Goal: Task Accomplishment & Management: Manage account settings

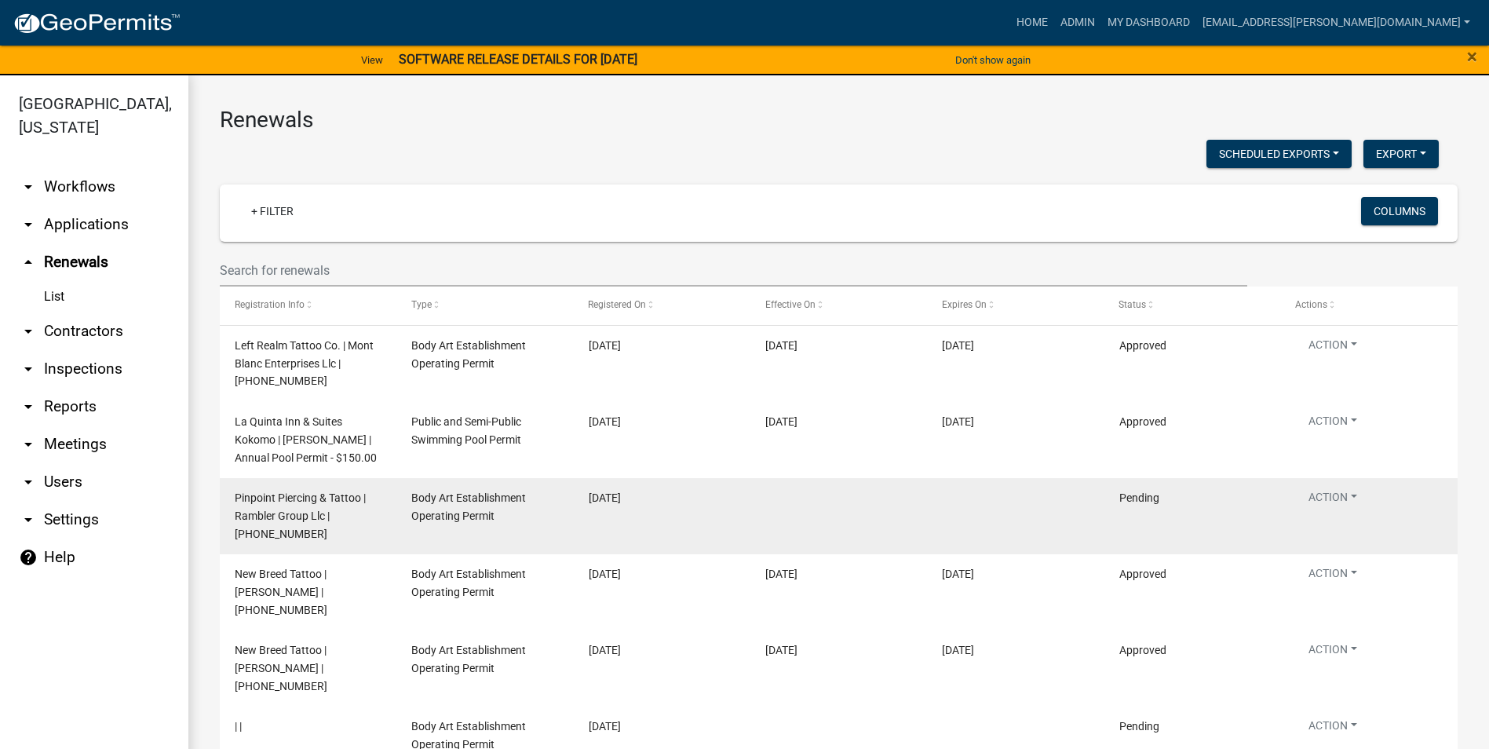
scroll to position [19, 0]
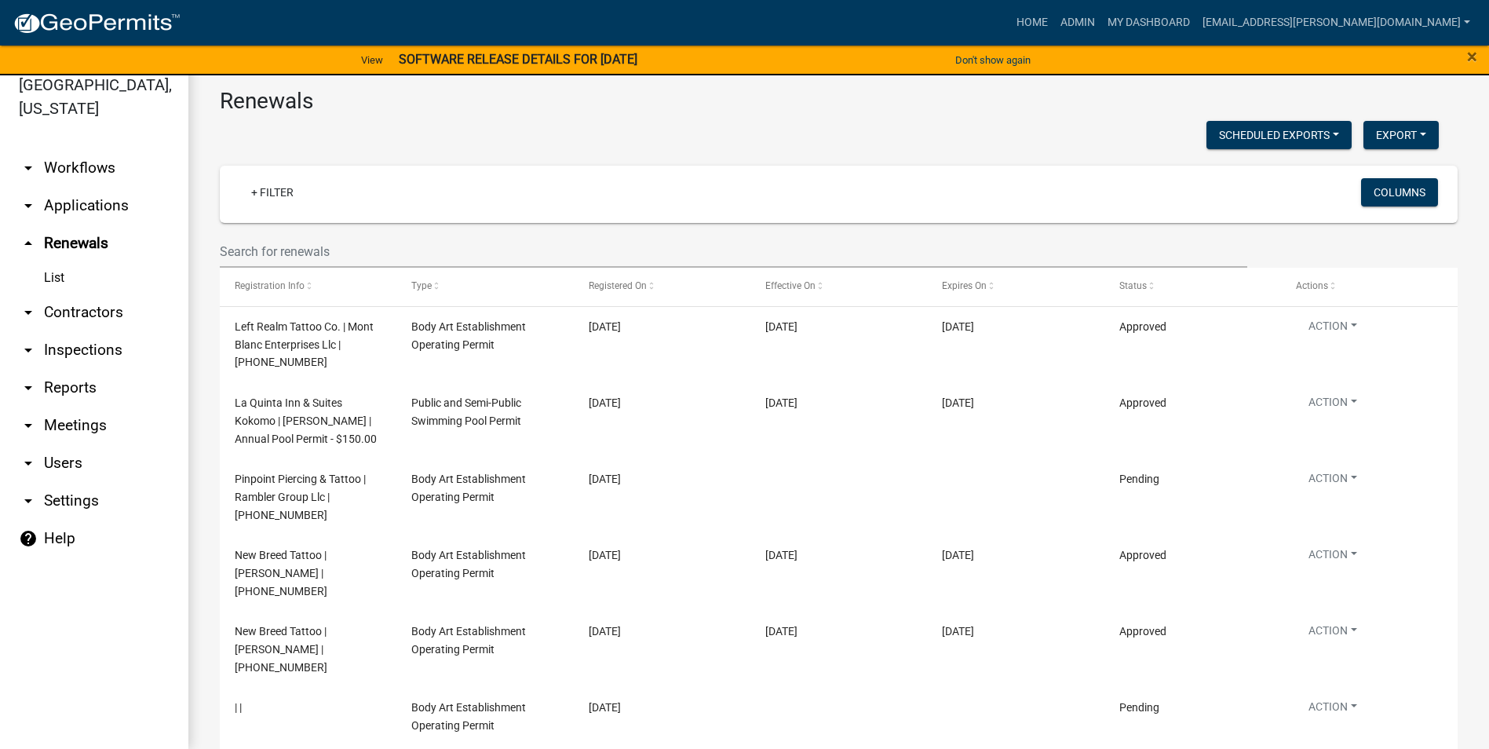
click at [109, 21] on img at bounding box center [97, 24] width 168 height 24
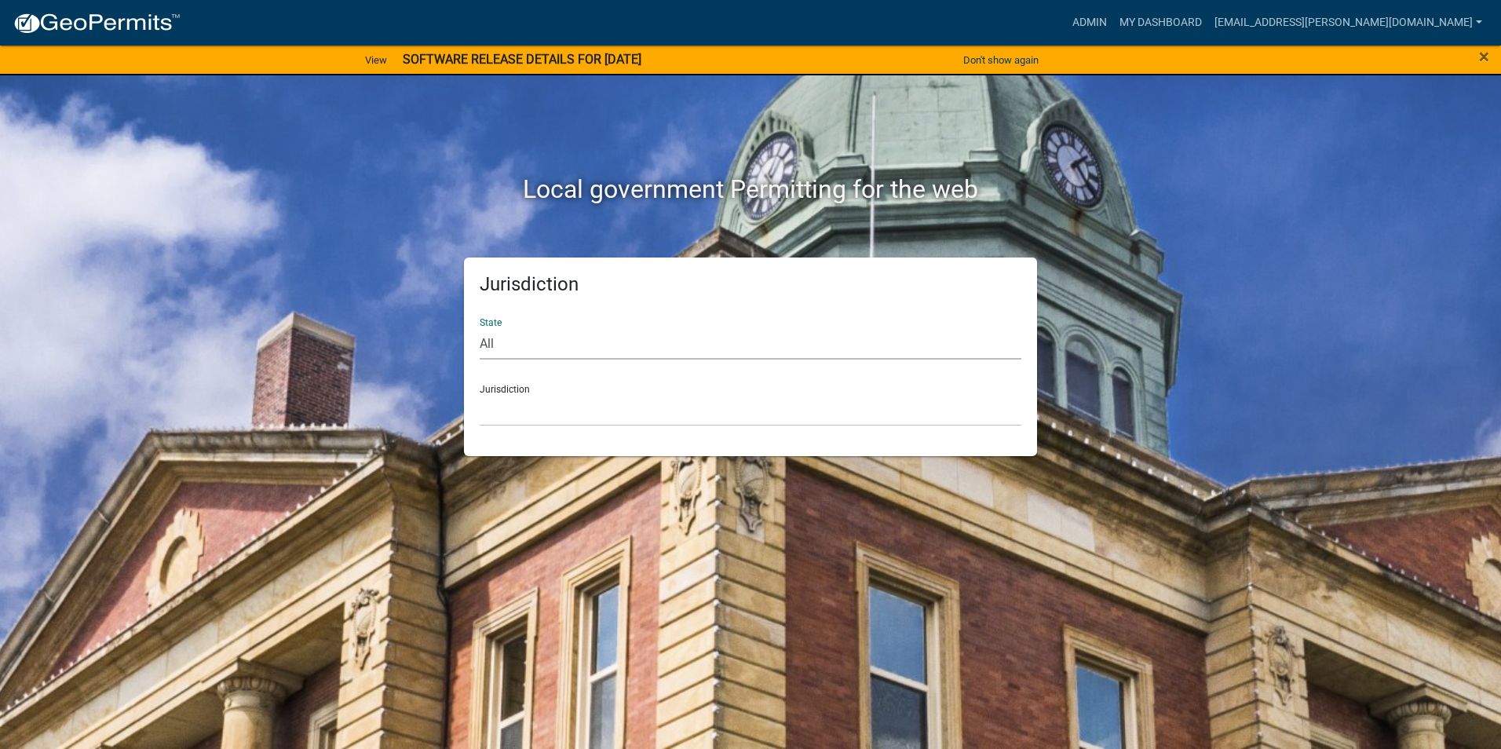
click at [673, 359] on select "All [US_STATE] [US_STATE] [US_STATE] [US_STATE] [US_STATE] [US_STATE] [US_STATE…" at bounding box center [751, 343] width 542 height 32
select select "[US_STATE]"
click at [480, 327] on select "All [US_STATE] [US_STATE] [US_STATE] [US_STATE] [US_STATE] [US_STATE] [US_STATE…" at bounding box center [751, 343] width 542 height 32
click at [641, 418] on select "City of [GEOGRAPHIC_DATA], [US_STATE] City of [GEOGRAPHIC_DATA], [US_STATE] Cit…" at bounding box center [751, 410] width 542 height 32
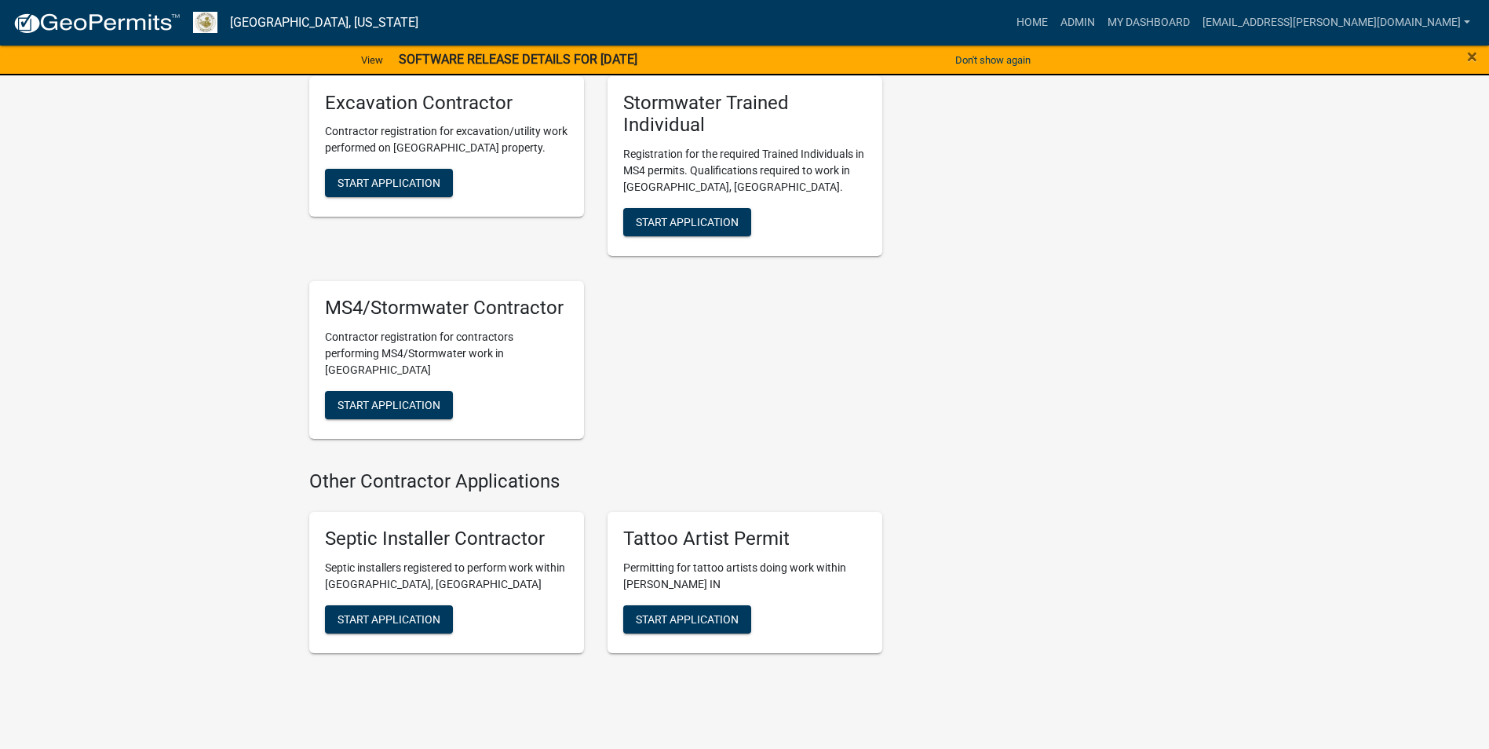
scroll to position [2909, 0]
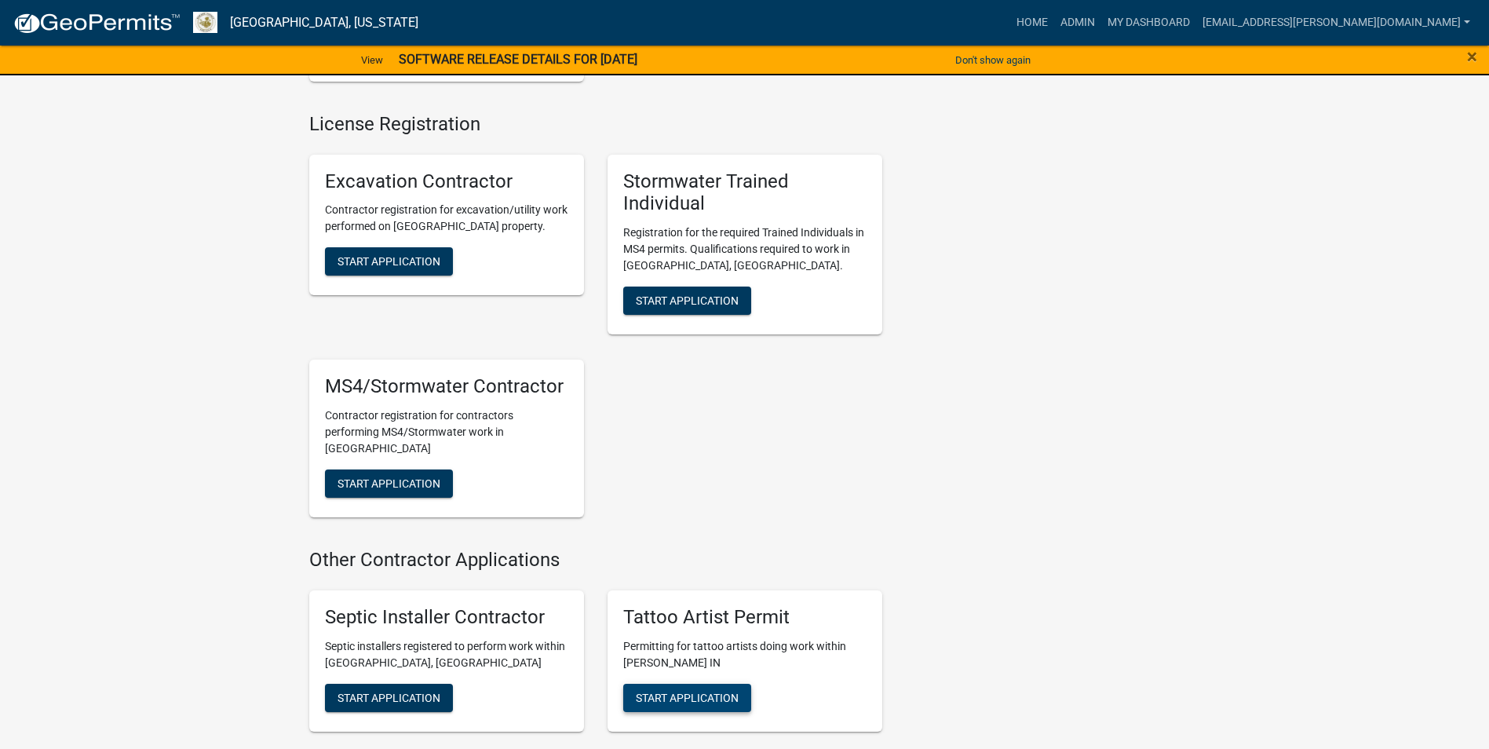
click at [700, 691] on span "Start Application" at bounding box center [687, 697] width 103 height 13
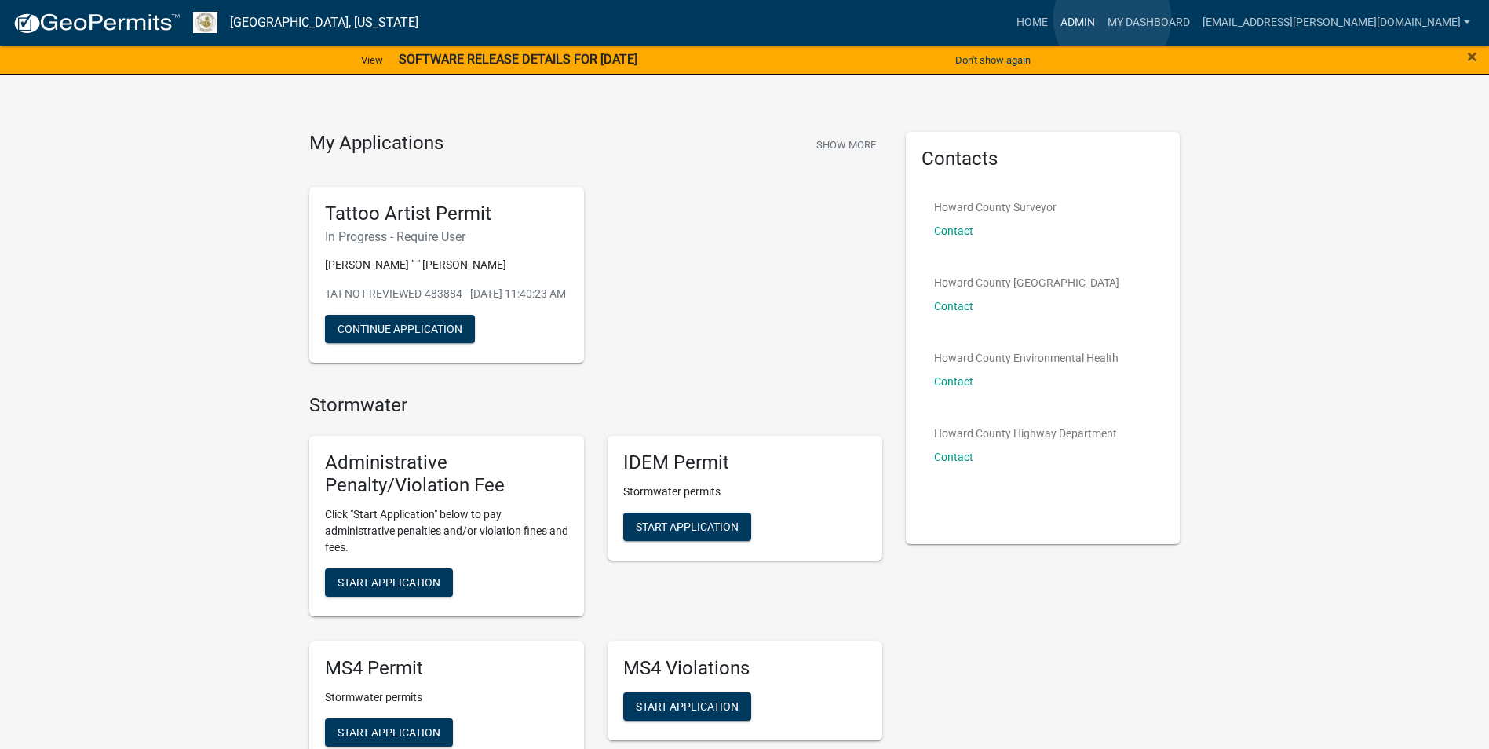
click at [1101, 19] on link "Admin" at bounding box center [1077, 23] width 47 height 30
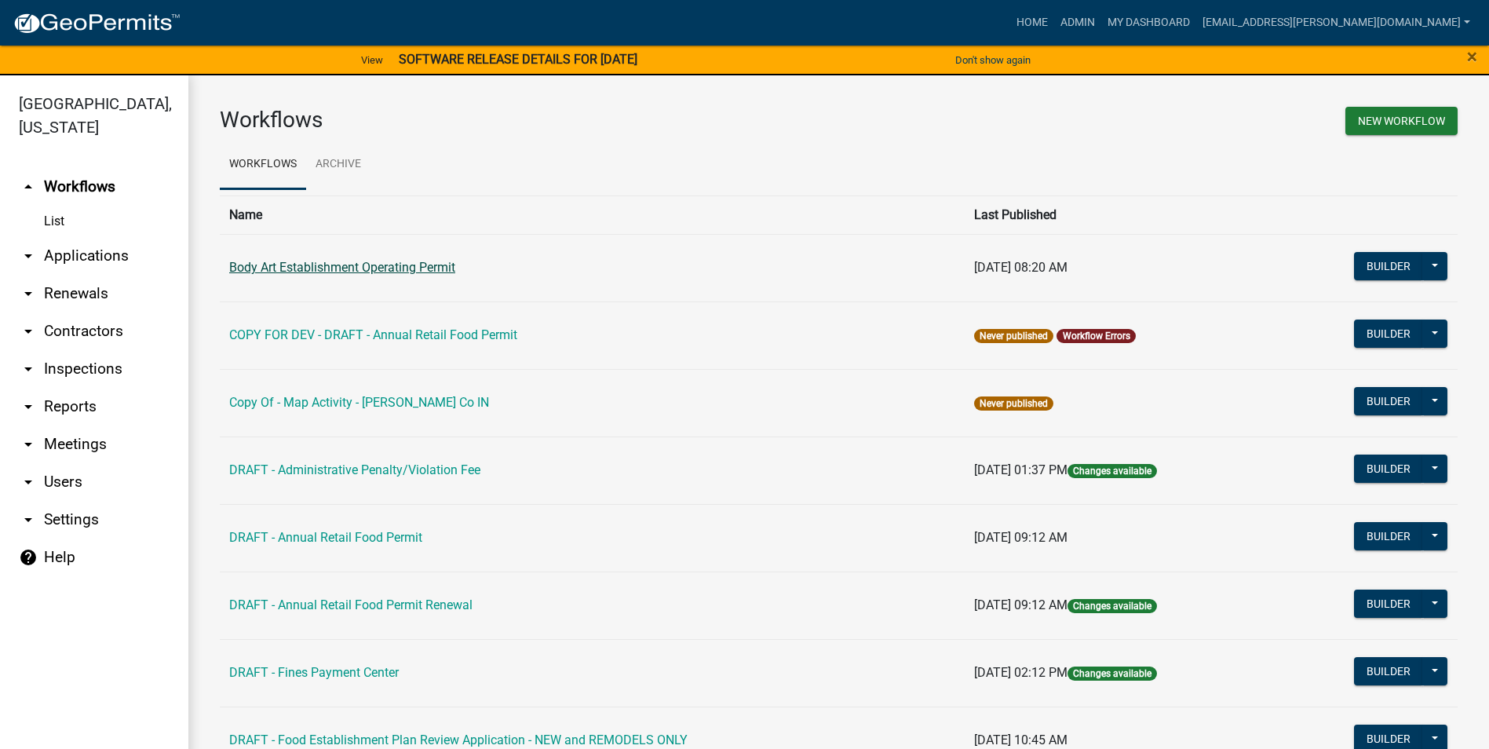
click at [404, 272] on link "Body Art Establishment Operating Permit" at bounding box center [342, 267] width 226 height 15
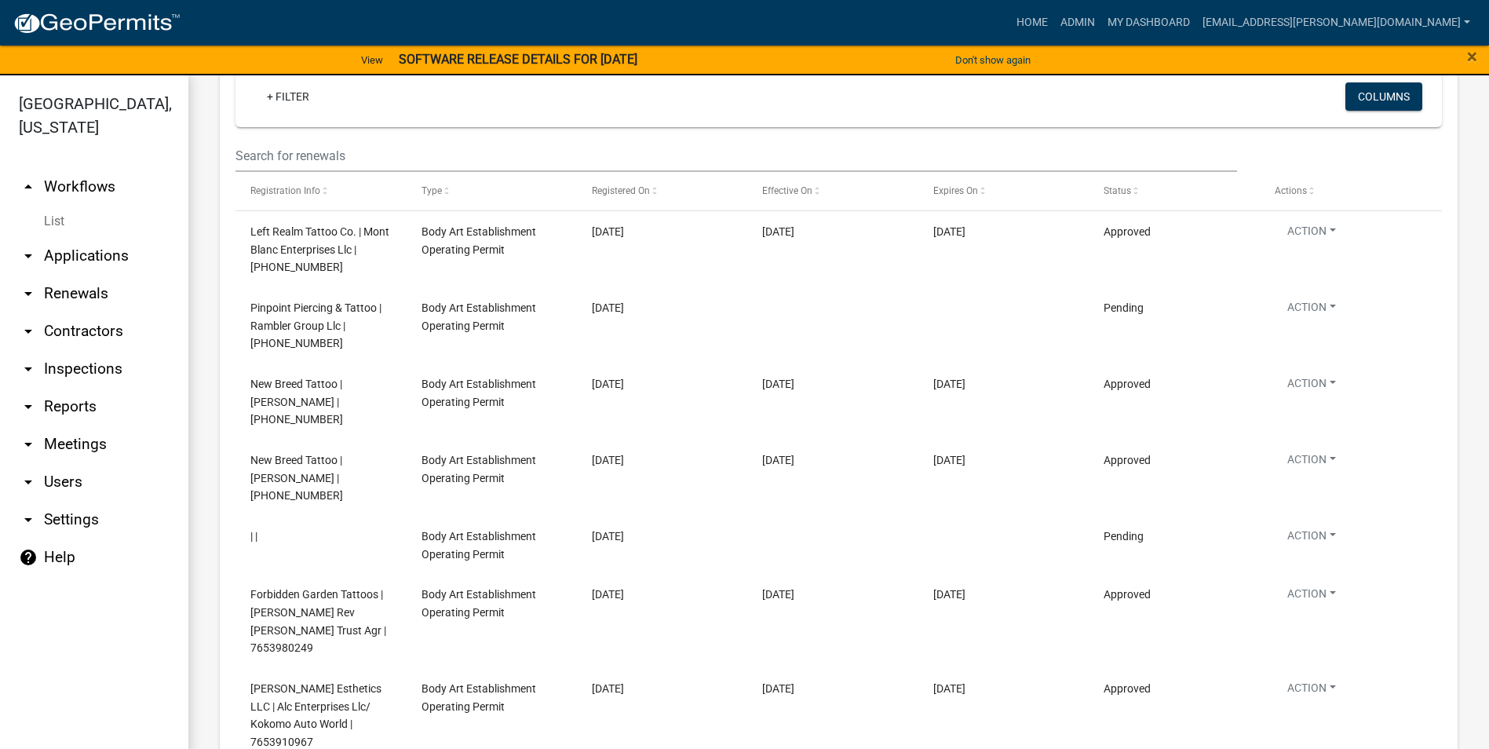
scroll to position [2269, 0]
